Goal: Task Accomplishment & Management: Use online tool/utility

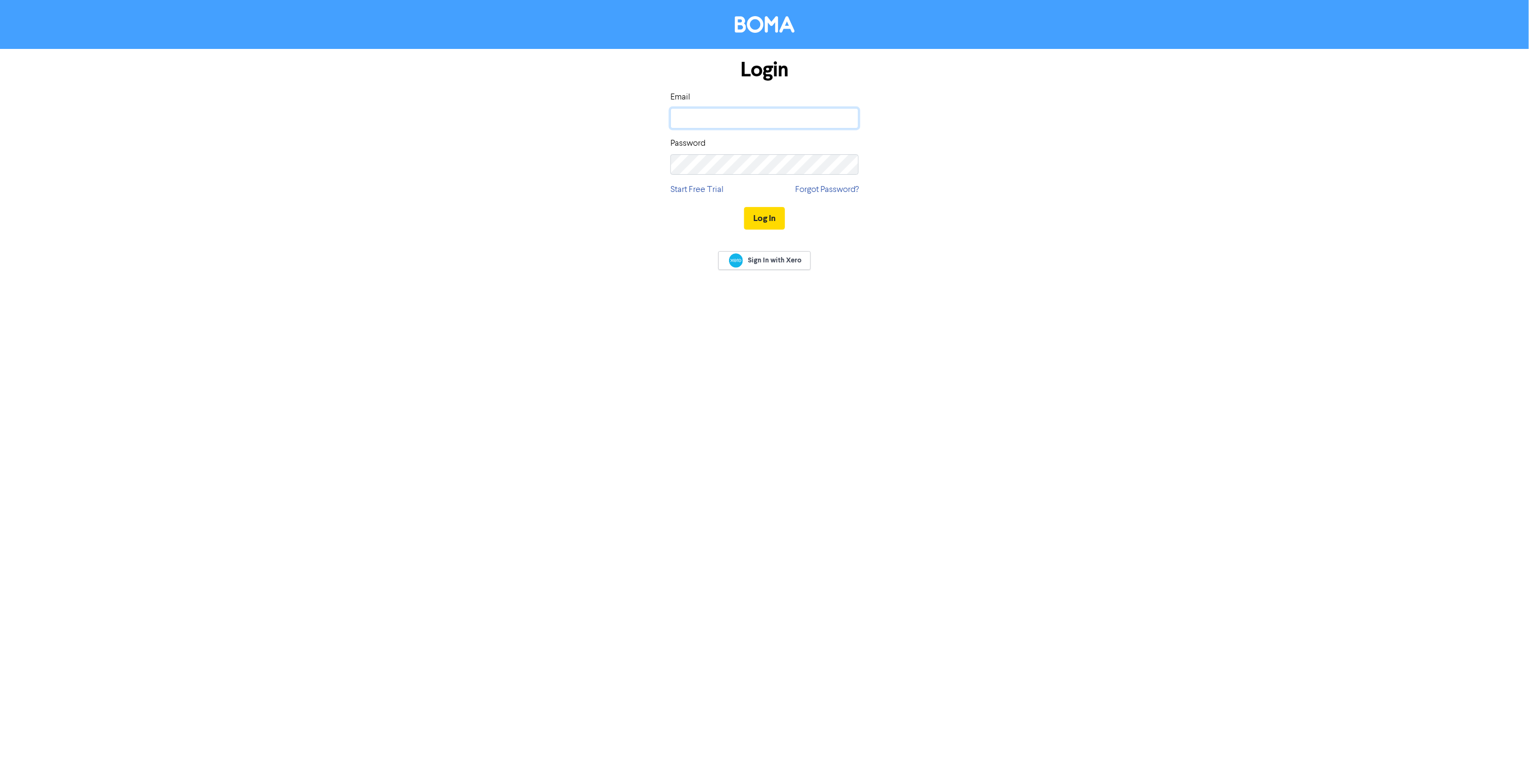
click at [689, 122] on input "email" at bounding box center [764, 118] width 188 height 20
type input "[DOMAIN_NAME][EMAIL_ADDRESS][DOMAIN_NAME]"
click at [744, 207] on button "Log In" at bounding box center [764, 218] width 41 height 23
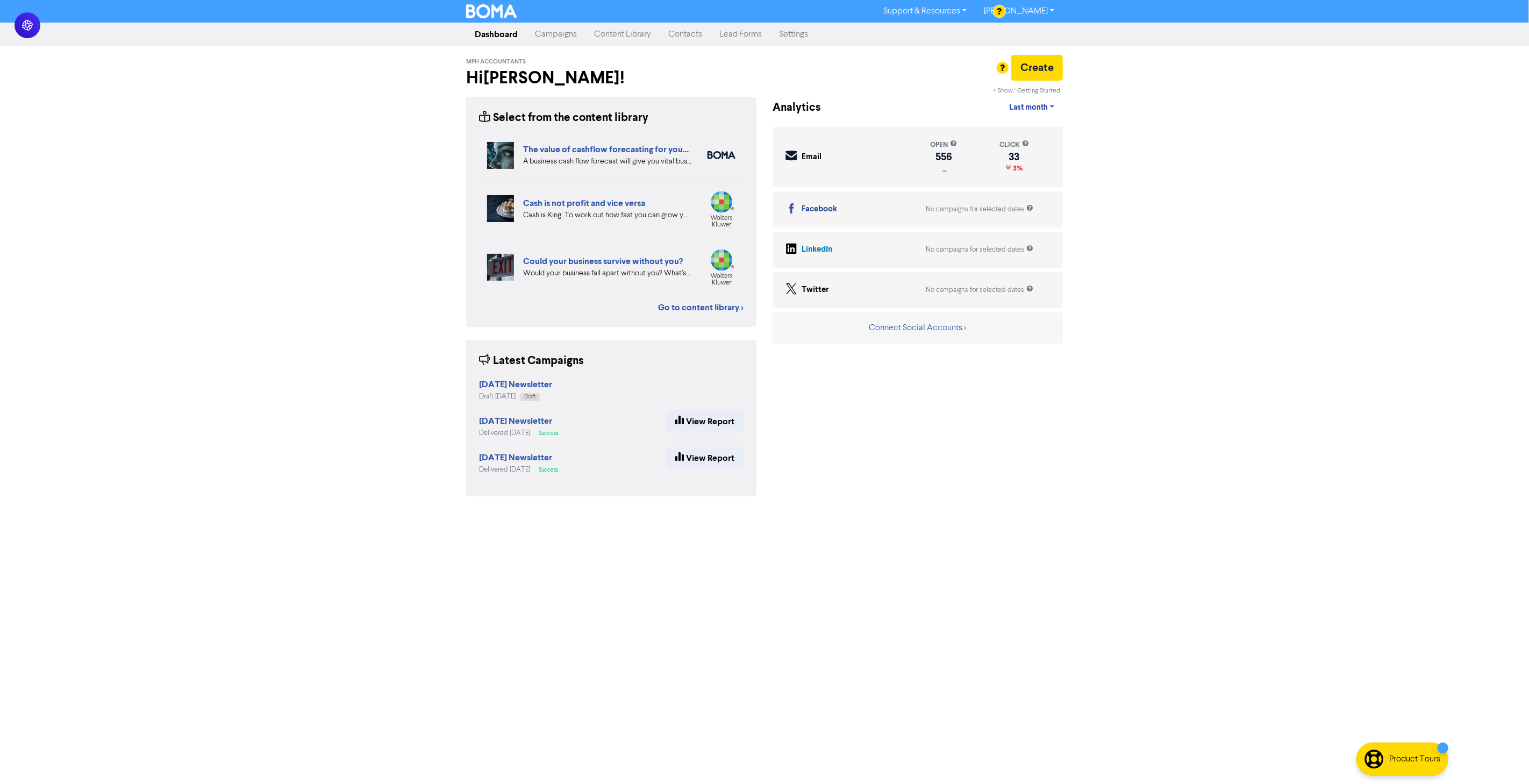
drag, startPoint x: 570, startPoint y: 28, endPoint x: 579, endPoint y: 30, distance: 9.2
click at [570, 30] on link "Campaigns" at bounding box center [556, 34] width 59 height 21
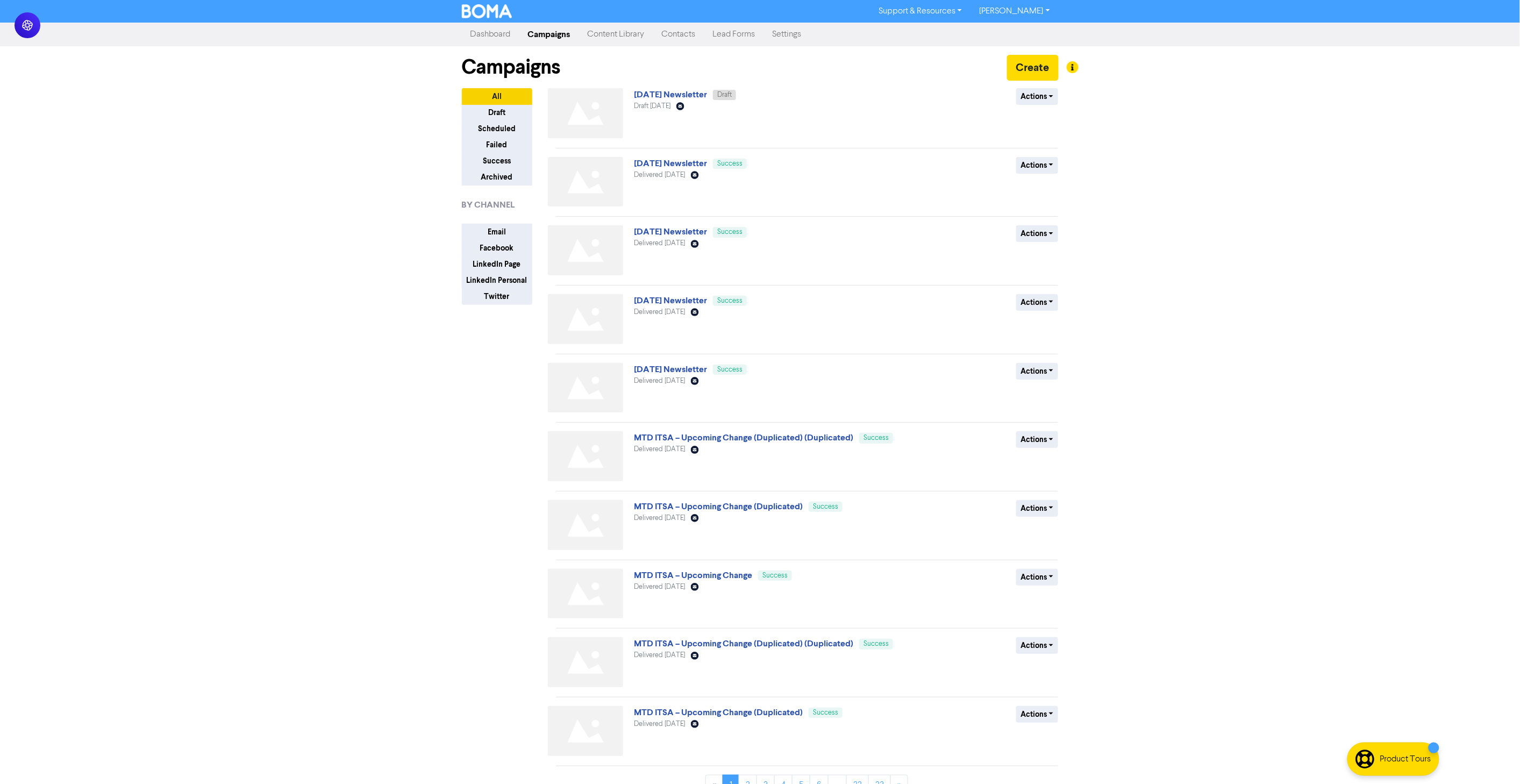
click at [707, 94] on link "[DATE] Newsletter" at bounding box center [670, 94] width 73 height 11
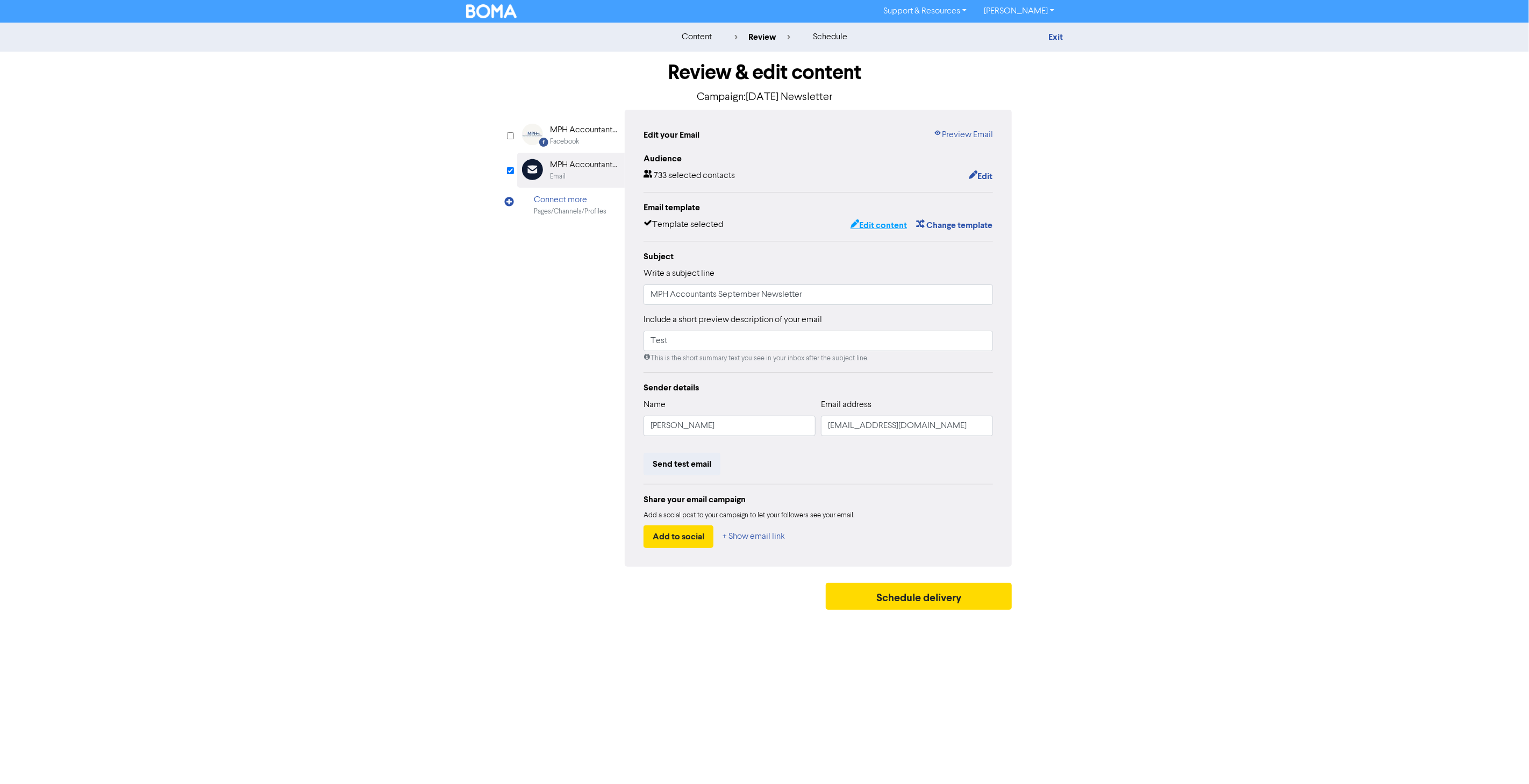
click at [888, 225] on button "Edit content" at bounding box center [878, 226] width 58 height 14
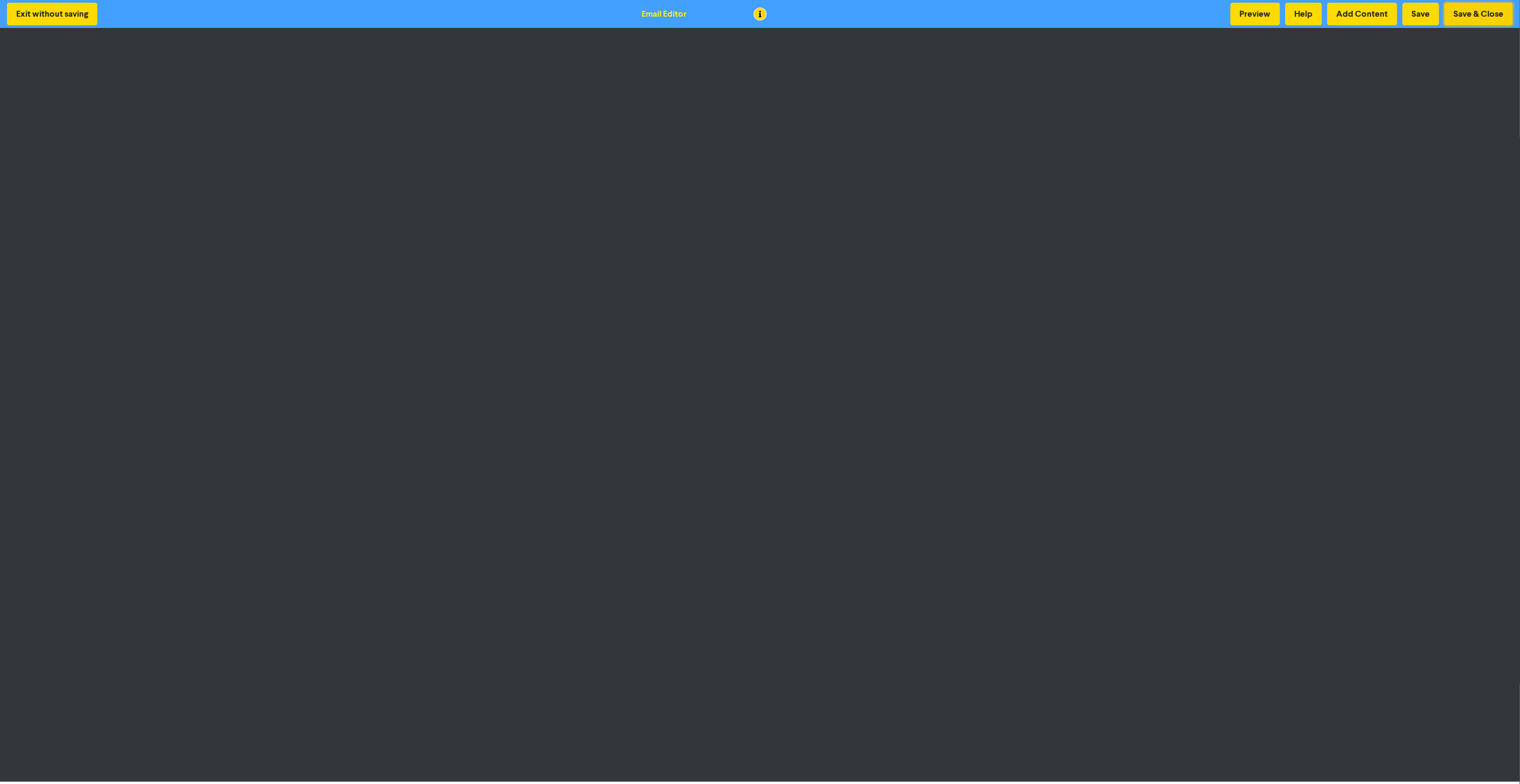
click at [1459, 14] on button "Save & Close" at bounding box center [1478, 14] width 68 height 23
